Goal: Use online tool/utility: Utilize a website feature to perform a specific function

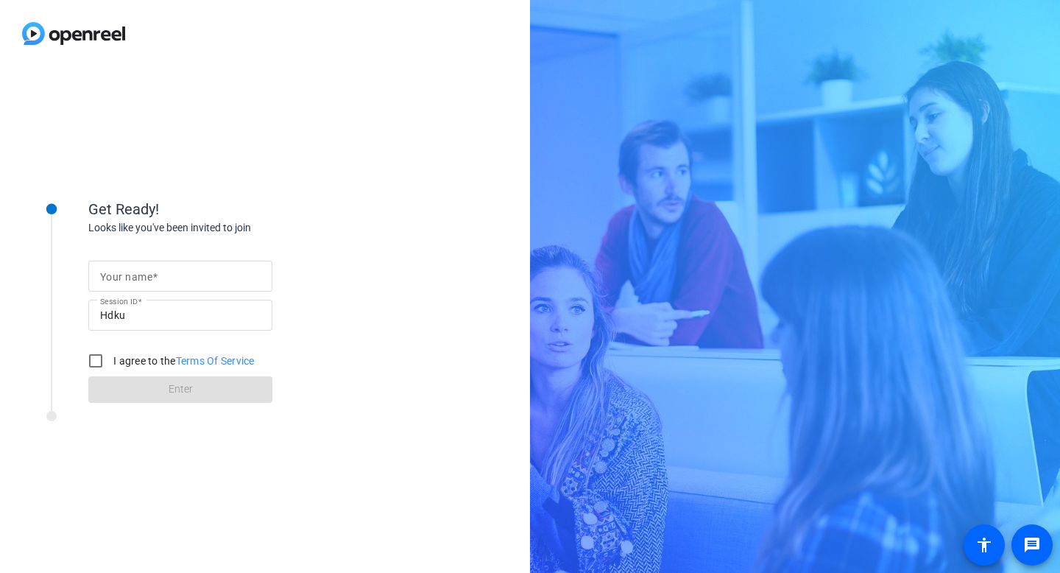
click at [207, 261] on div at bounding box center [180, 276] width 160 height 31
type input "[PERSON_NAME]"
click at [102, 363] on input "I agree to the Terms Of Service" at bounding box center [95, 360] width 29 height 29
checkbox input "true"
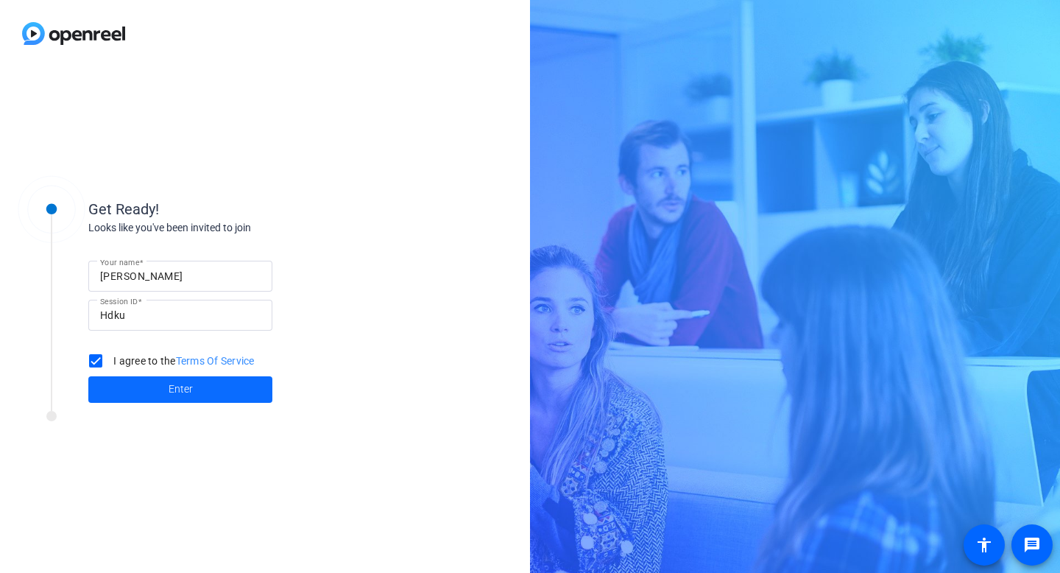
click at [152, 392] on span at bounding box center [180, 389] width 184 height 35
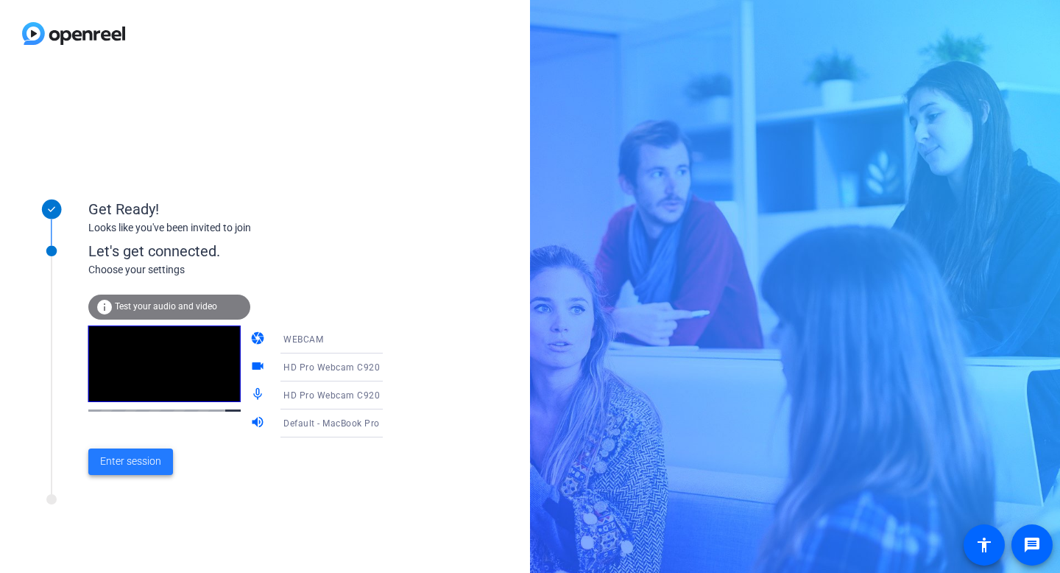
click at [116, 456] on span "Enter session" at bounding box center [130, 460] width 61 height 15
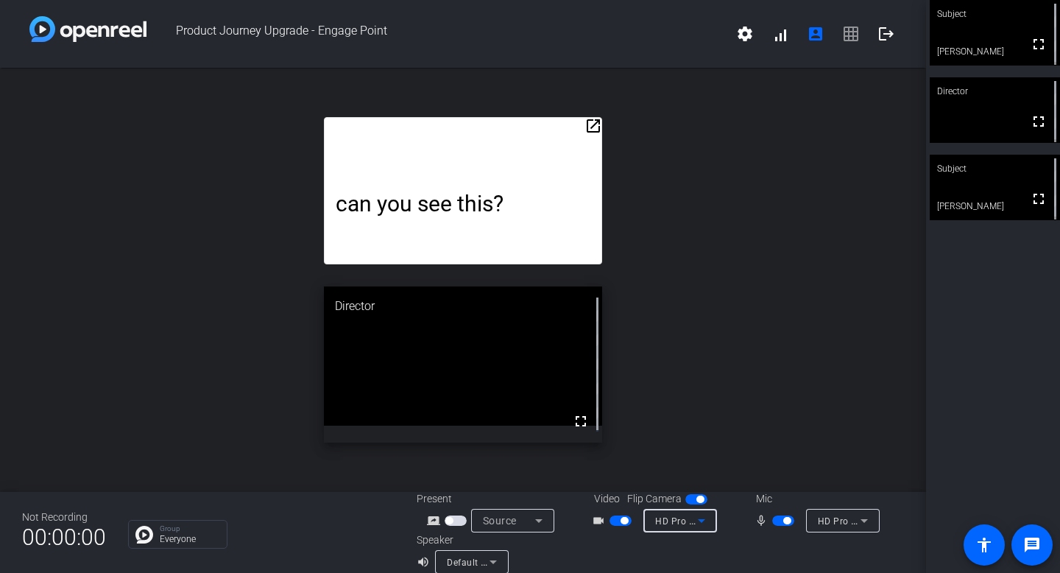
click at [698, 524] on icon at bounding box center [702, 520] width 18 height 18
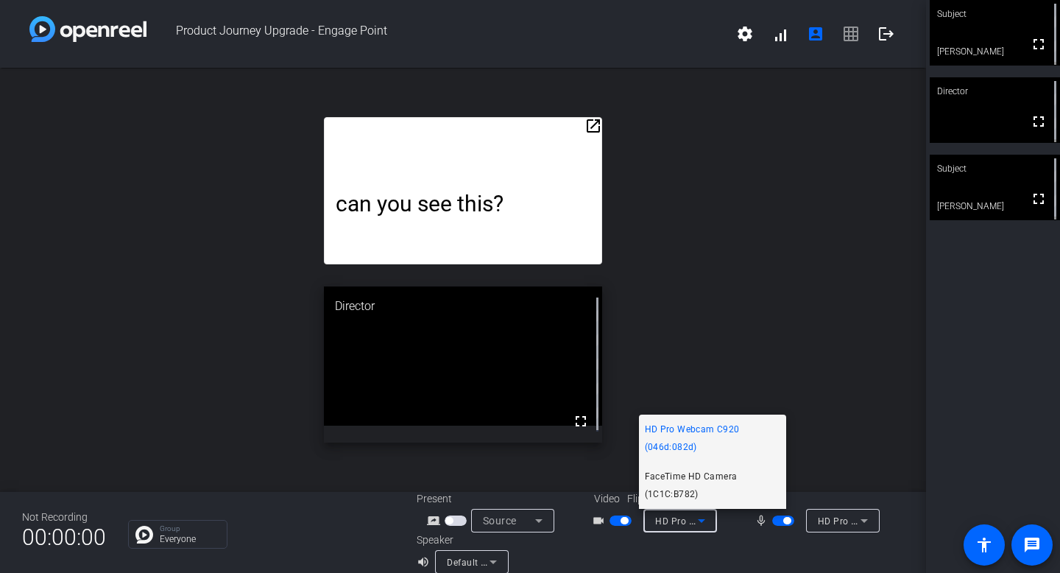
click at [698, 477] on span "FaceTime HD Camera (1C1C:B782)" at bounding box center [712, 484] width 135 height 35
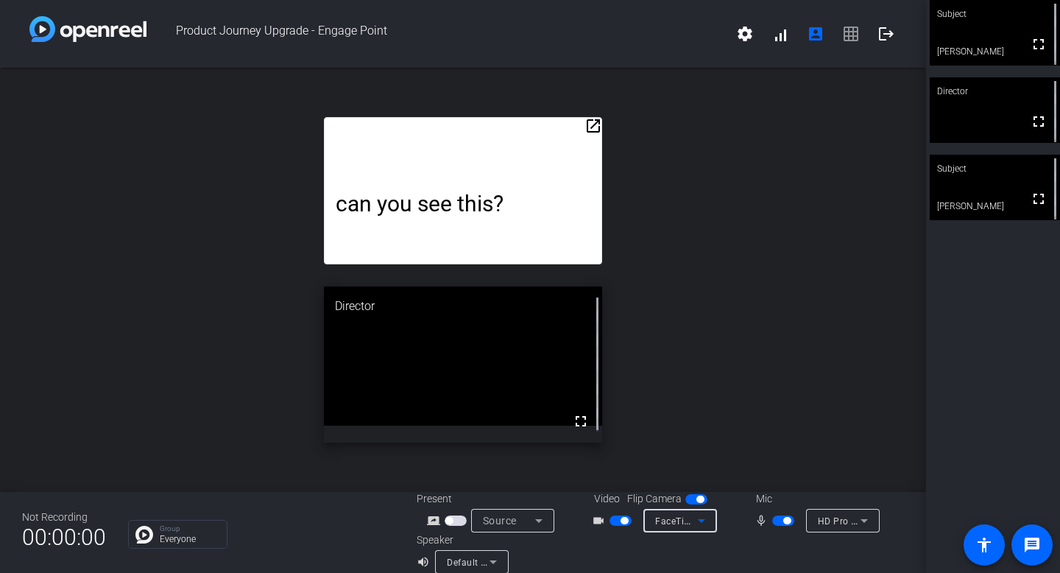
click at [656, 517] on span "FaceTime HD Camera (1C1C:B782)" at bounding box center [731, 520] width 152 height 12
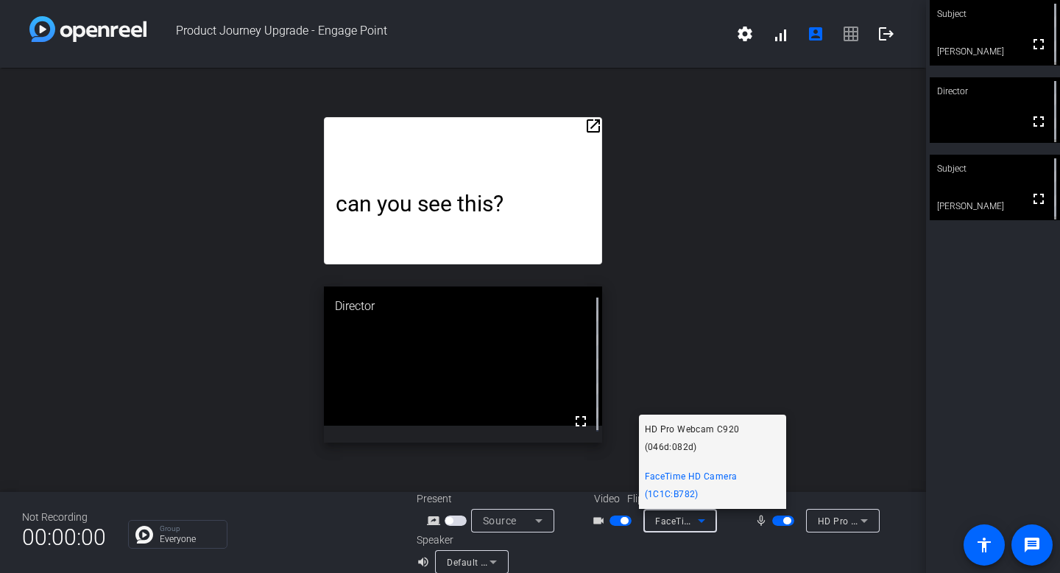
click at [668, 436] on span "HD Pro Webcam C920 (046d:082d)" at bounding box center [712, 437] width 135 height 35
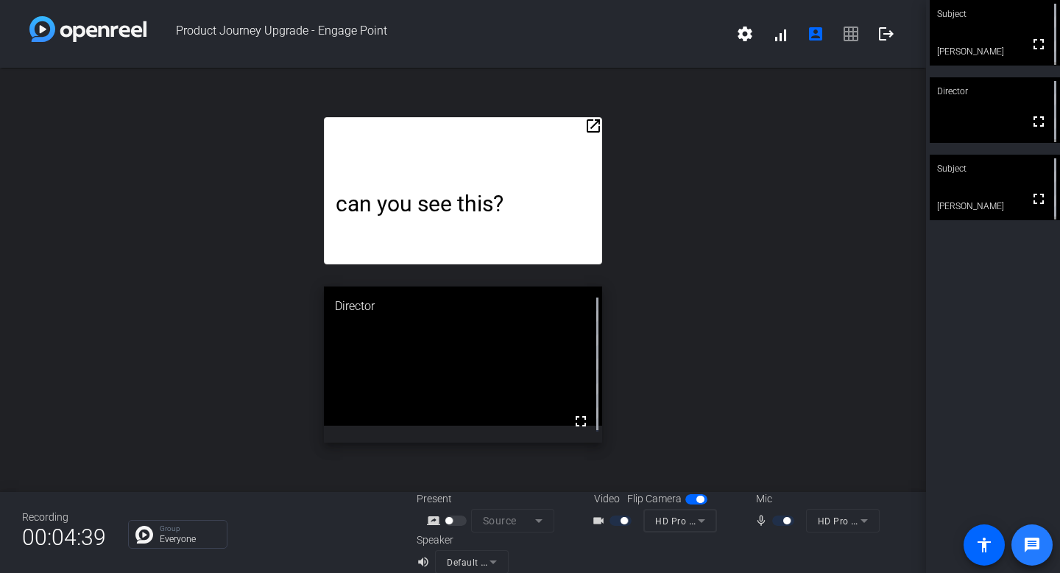
click at [1024, 534] on span at bounding box center [1031, 544] width 35 height 35
click at [1027, 542] on mat-icon "message" at bounding box center [1032, 545] width 18 height 18
click at [517, 157] on div "can you see this?" at bounding box center [462, 190] width 277 height 147
click at [460, 205] on p "can you see this?" at bounding box center [463, 204] width 254 height 26
click at [481, 204] on p "can you see this?" at bounding box center [463, 204] width 254 height 26
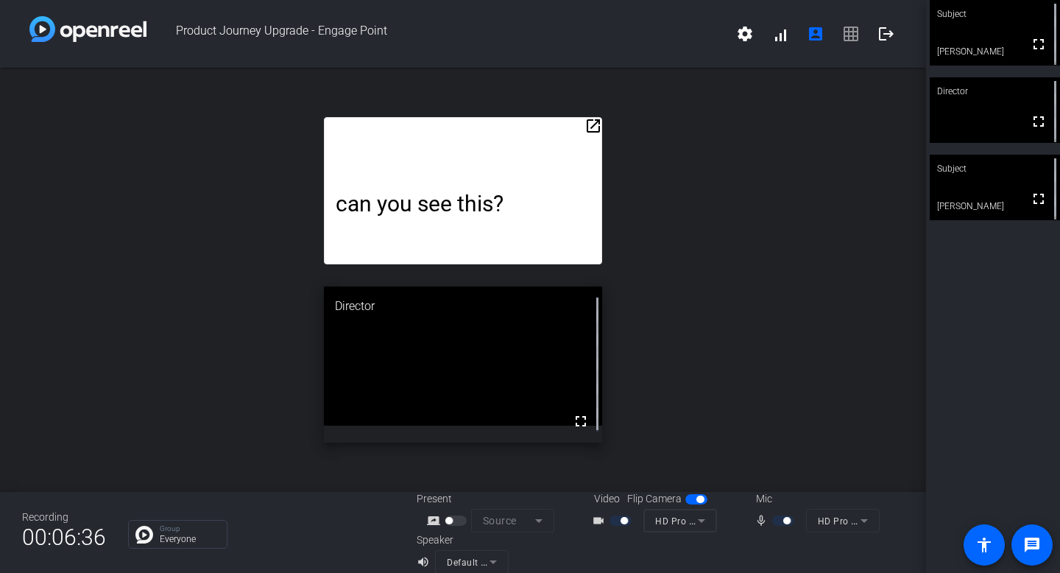
click at [504, 198] on p "can you see this?" at bounding box center [463, 204] width 254 height 26
click at [499, 196] on p "can you see this?" at bounding box center [463, 204] width 254 height 26
